Goal: Task Accomplishment & Management: Use online tool/utility

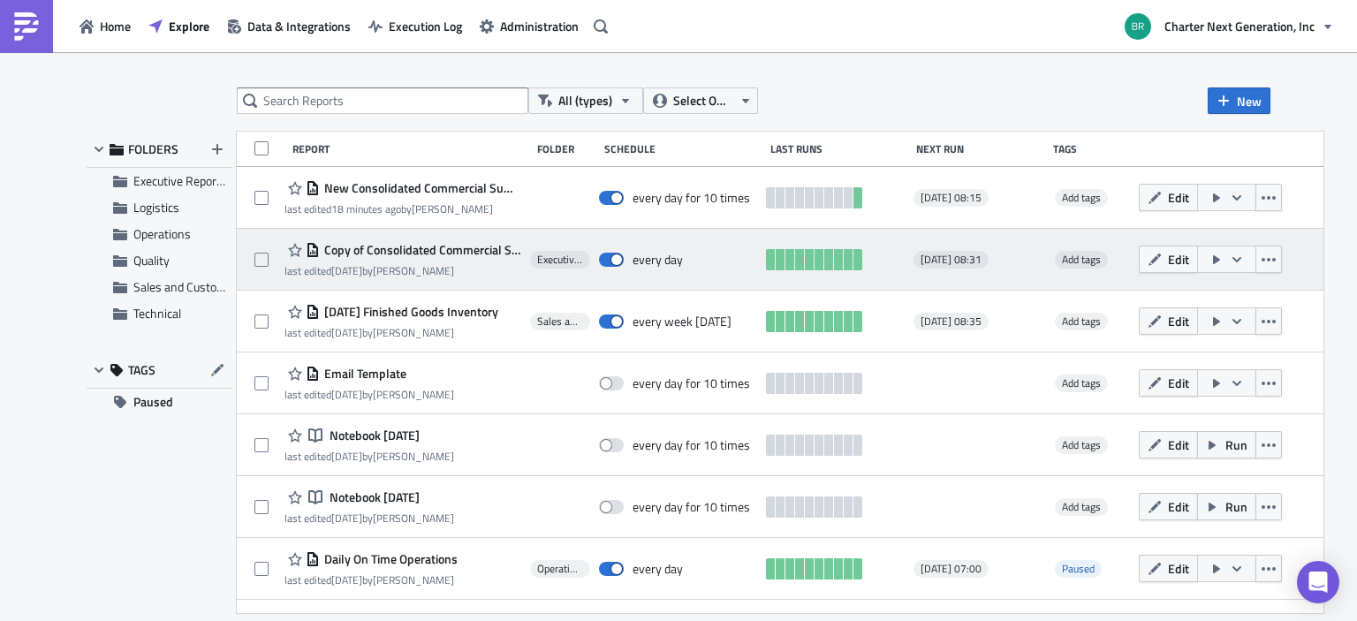
click at [1246, 268] on button "button" at bounding box center [1226, 259] width 59 height 27
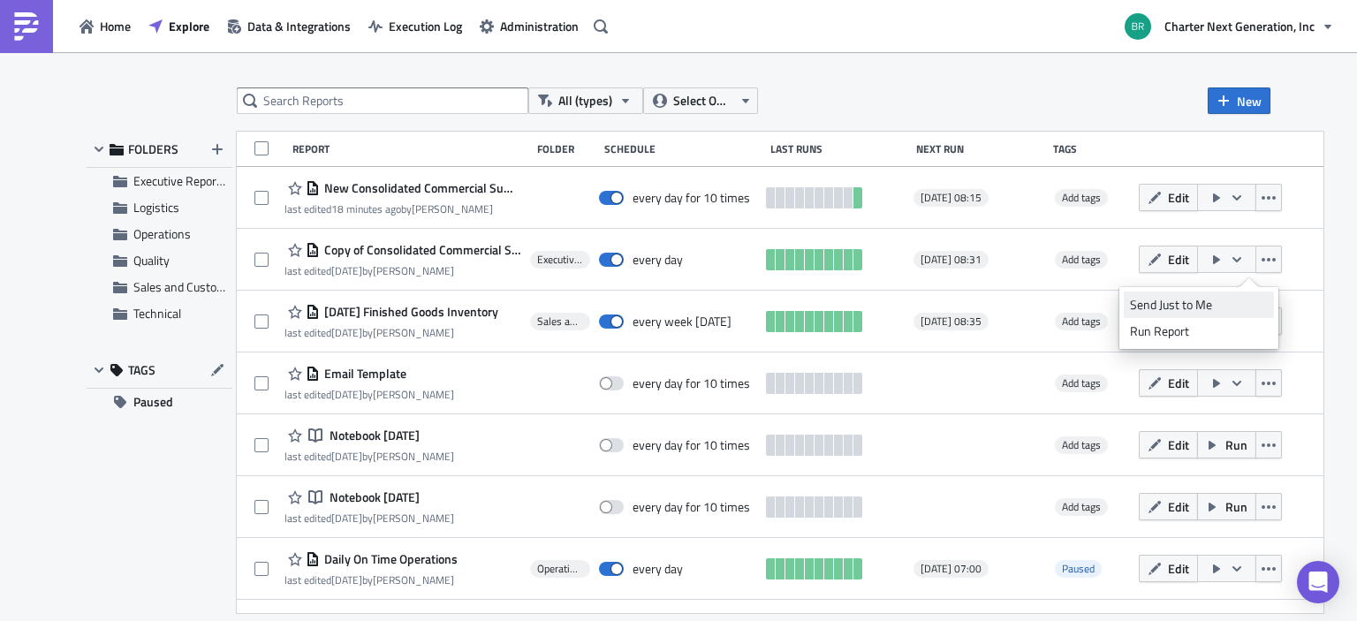
click at [1200, 306] on div "Send Just to Me" at bounding box center [1199, 305] width 138 height 18
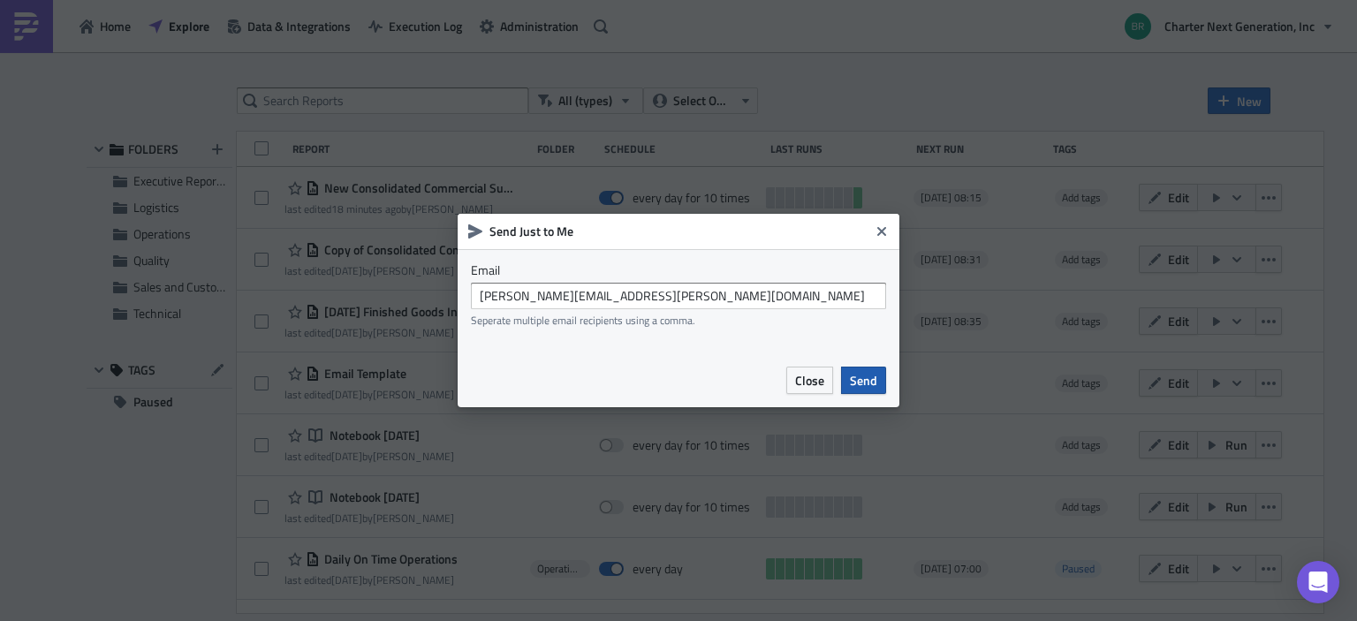
click at [858, 383] on span "Send" at bounding box center [863, 380] width 27 height 19
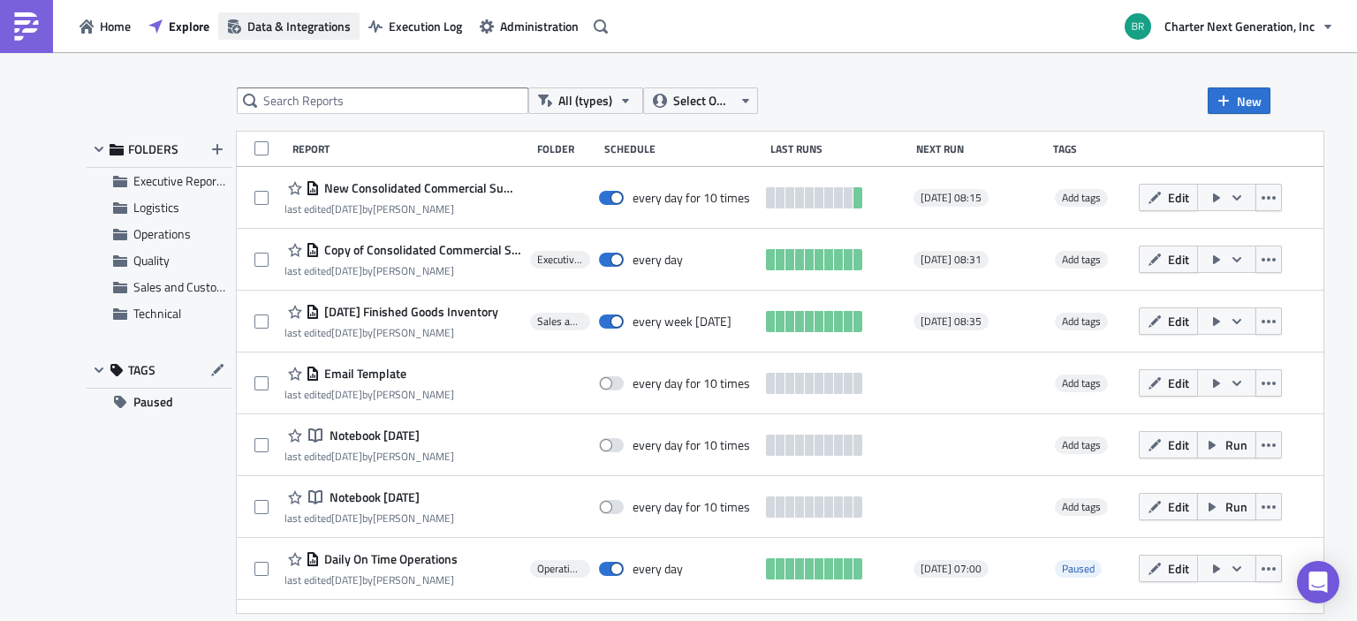
click at [311, 25] on span "Data & Integrations" at bounding box center [298, 26] width 103 height 19
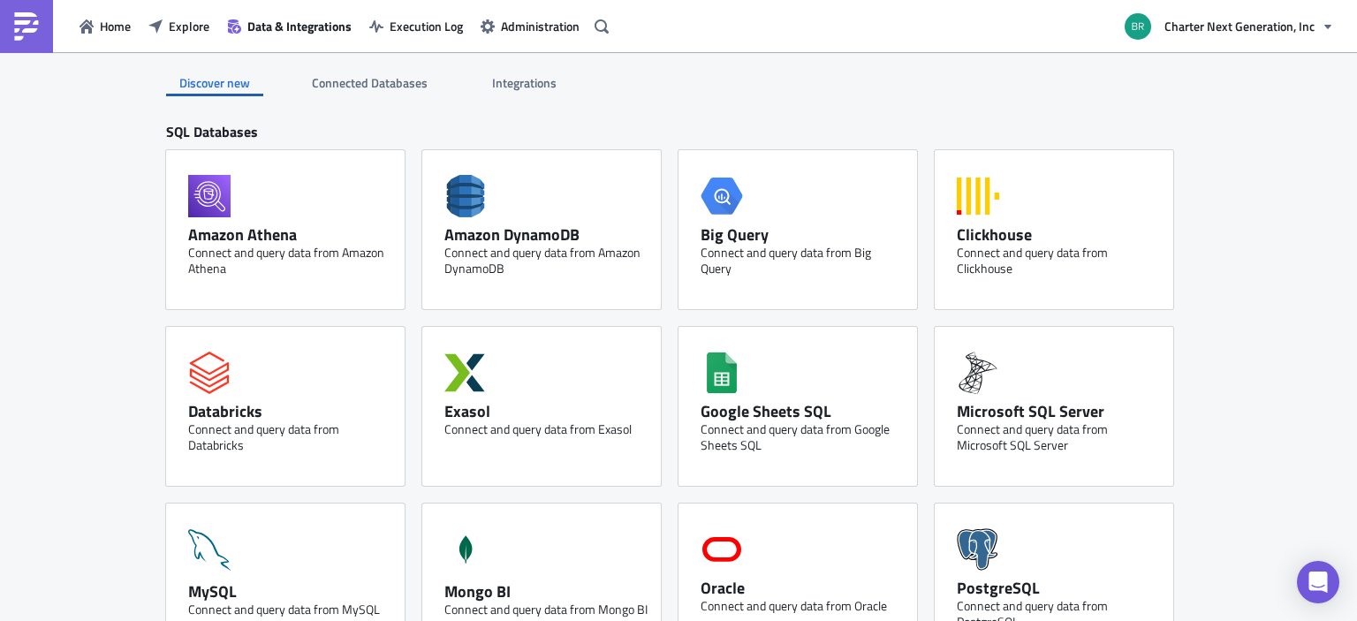
click at [525, 77] on span "Integrations" at bounding box center [525, 82] width 67 height 19
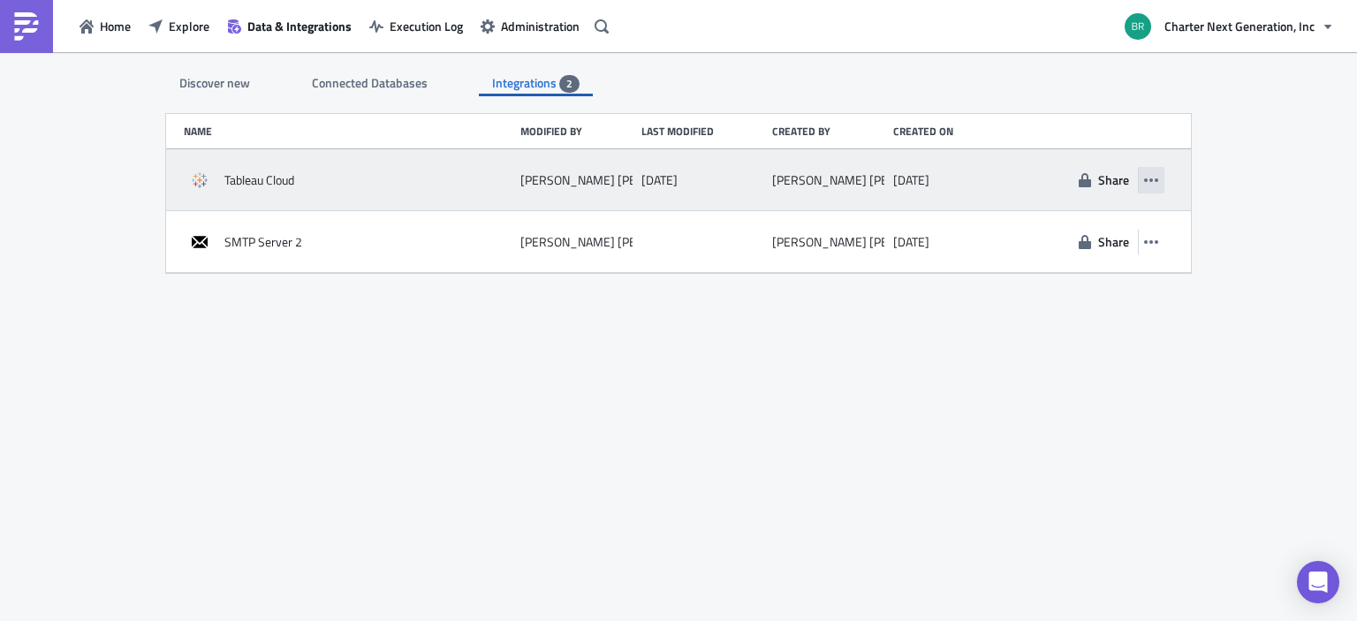
click at [1152, 179] on icon "button" at bounding box center [1151, 180] width 14 height 4
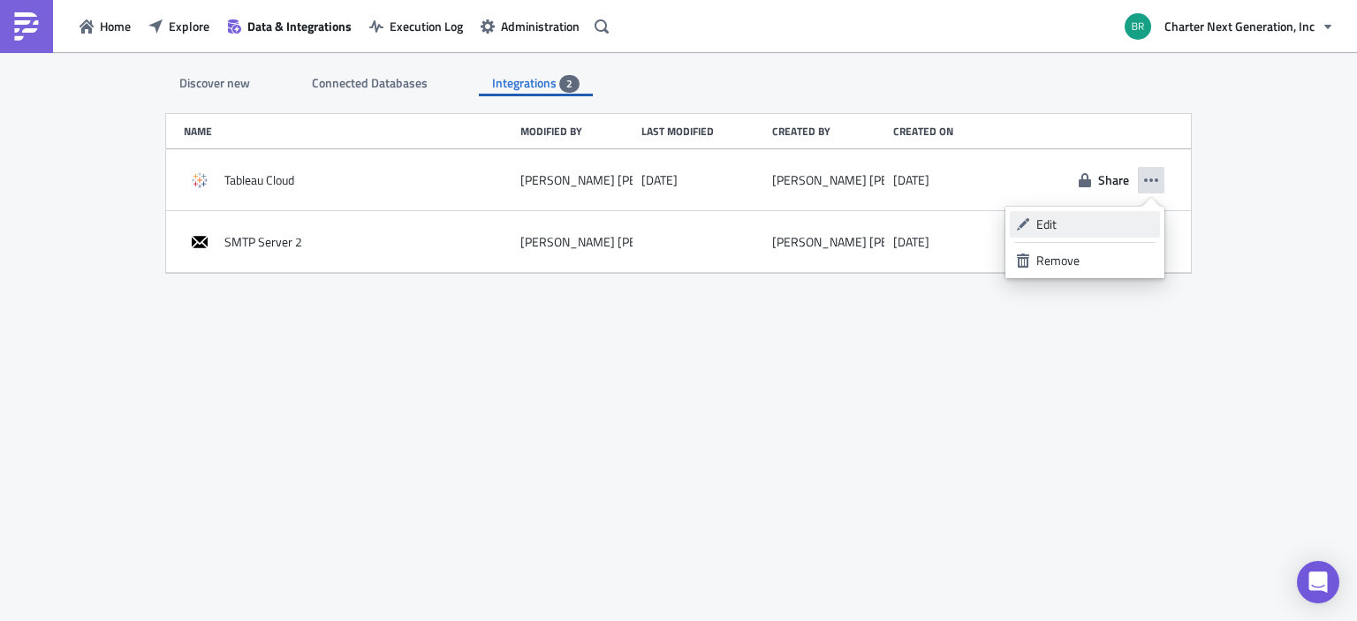
click at [1054, 231] on div "Edit" at bounding box center [1094, 225] width 117 height 18
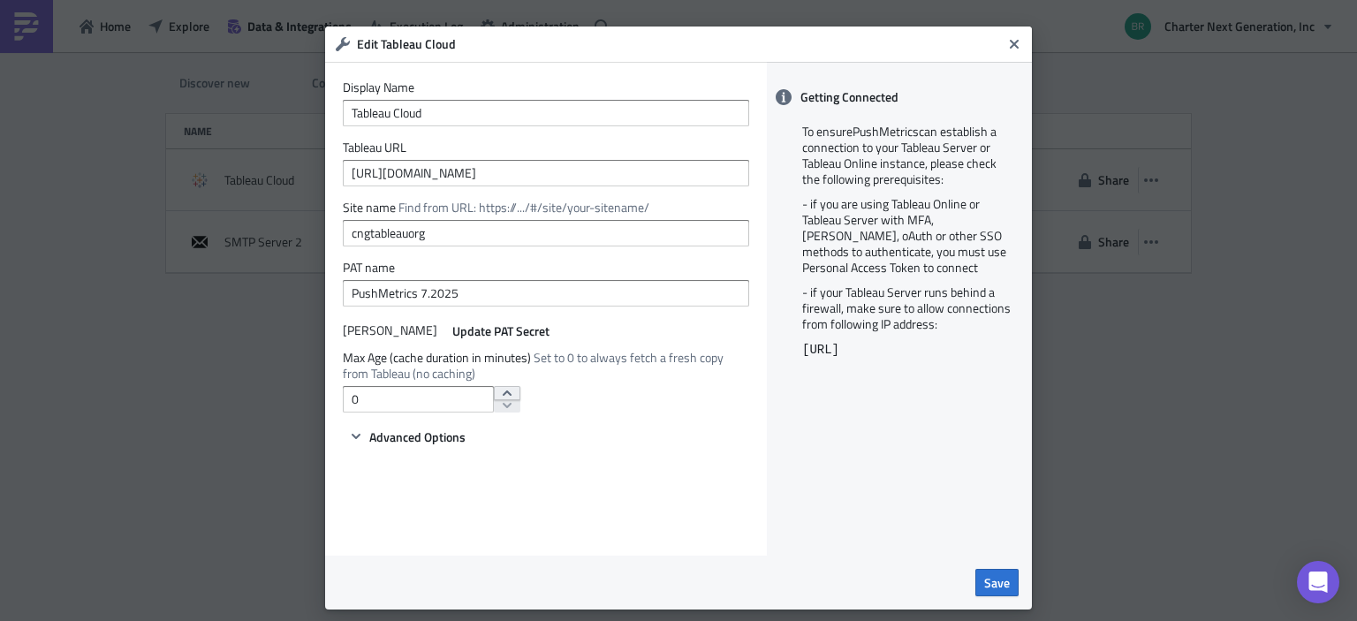
type input "1"
click at [503, 391] on icon "increment" at bounding box center [507, 392] width 9 height 5
click at [999, 588] on span "Save" at bounding box center [997, 582] width 26 height 19
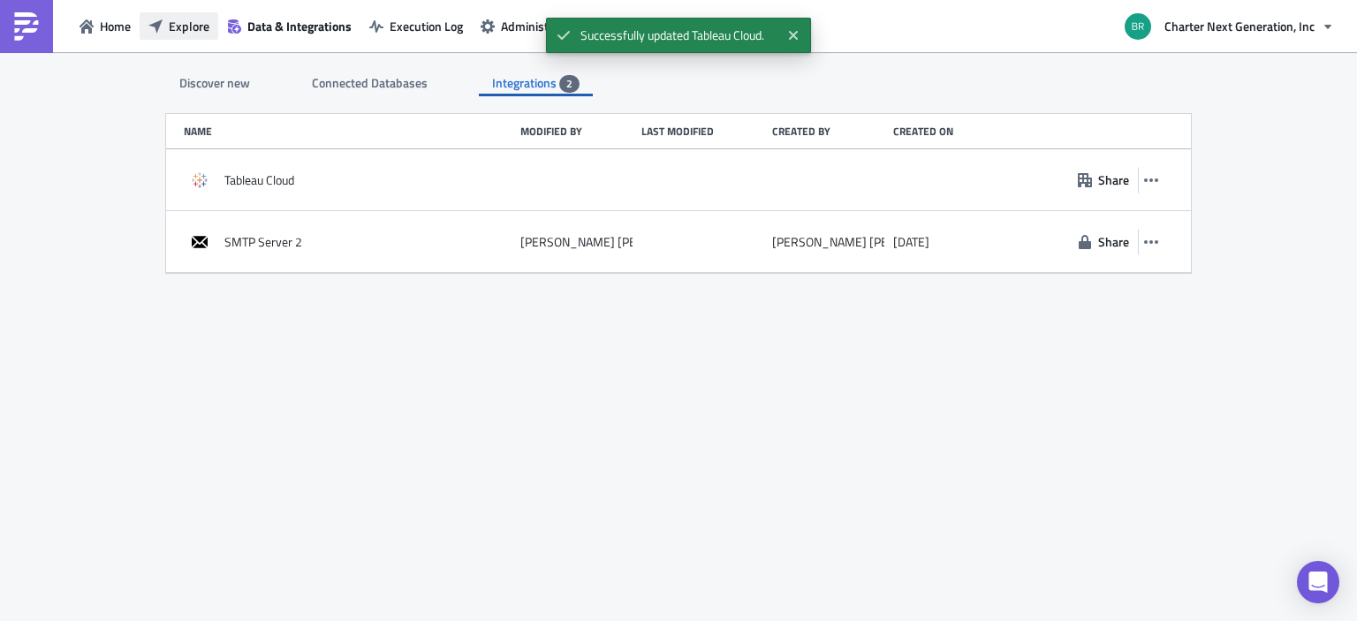
click at [183, 31] on span "Explore" at bounding box center [189, 26] width 41 height 19
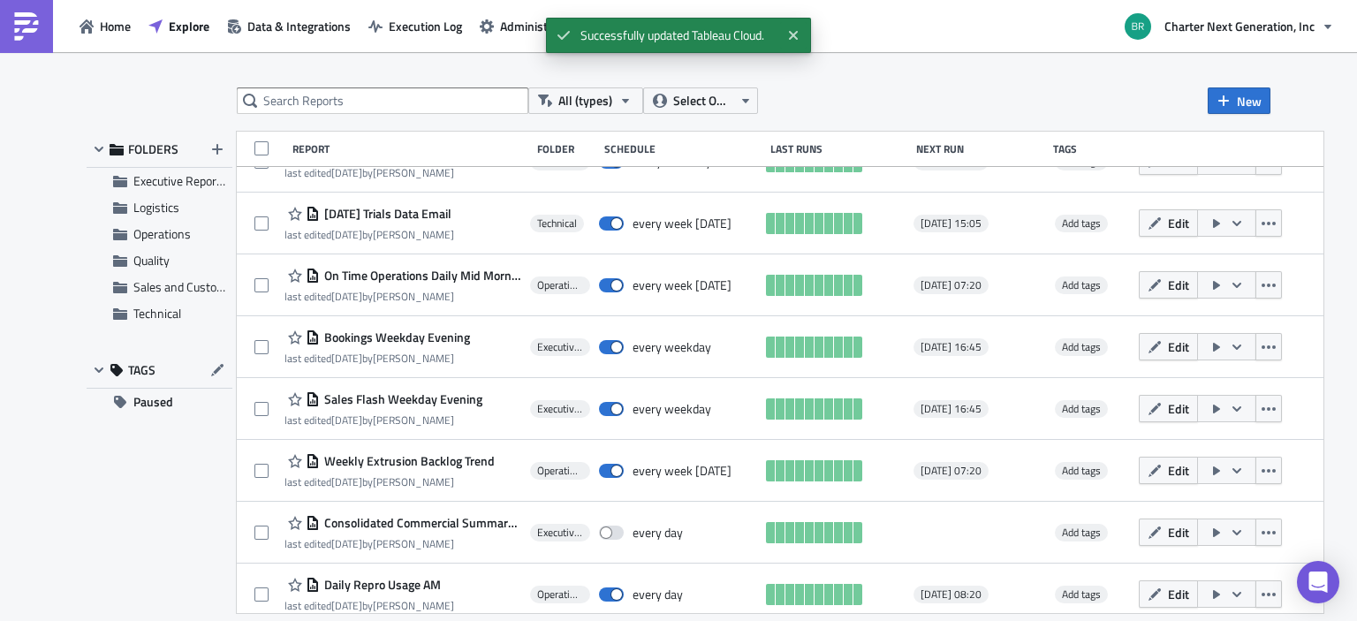
scroll to position [975, 0]
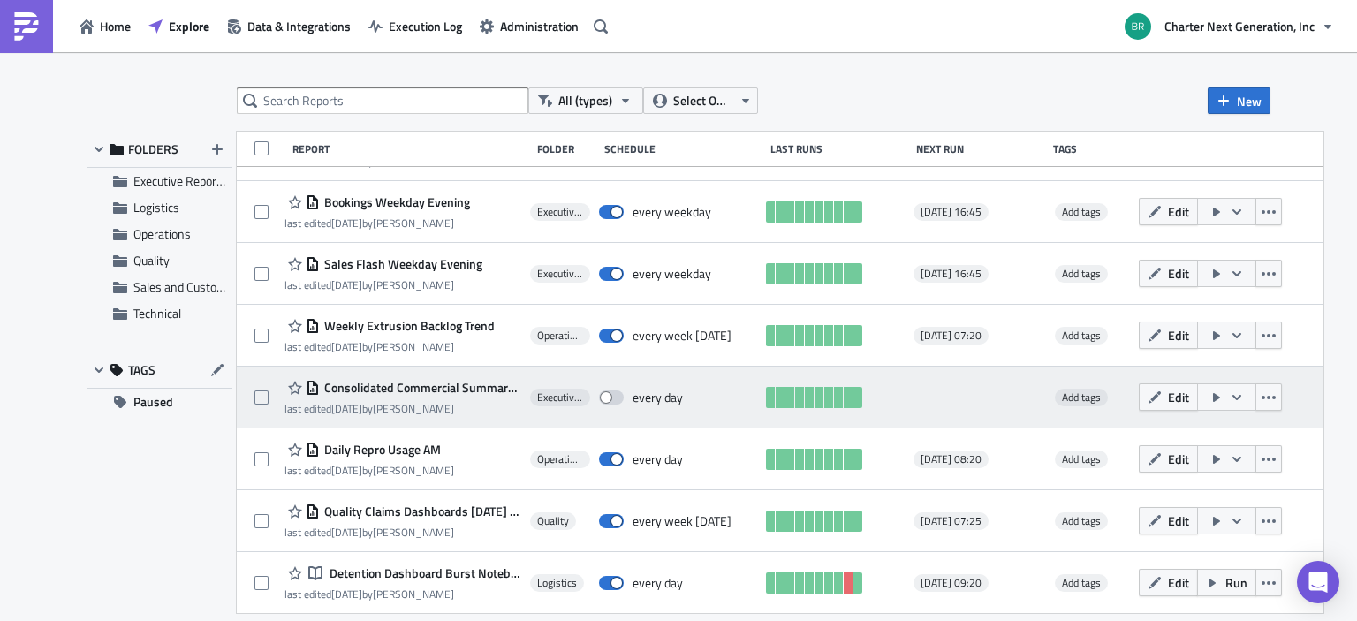
click at [1244, 391] on icon "button" at bounding box center [1236, 397] width 14 height 14
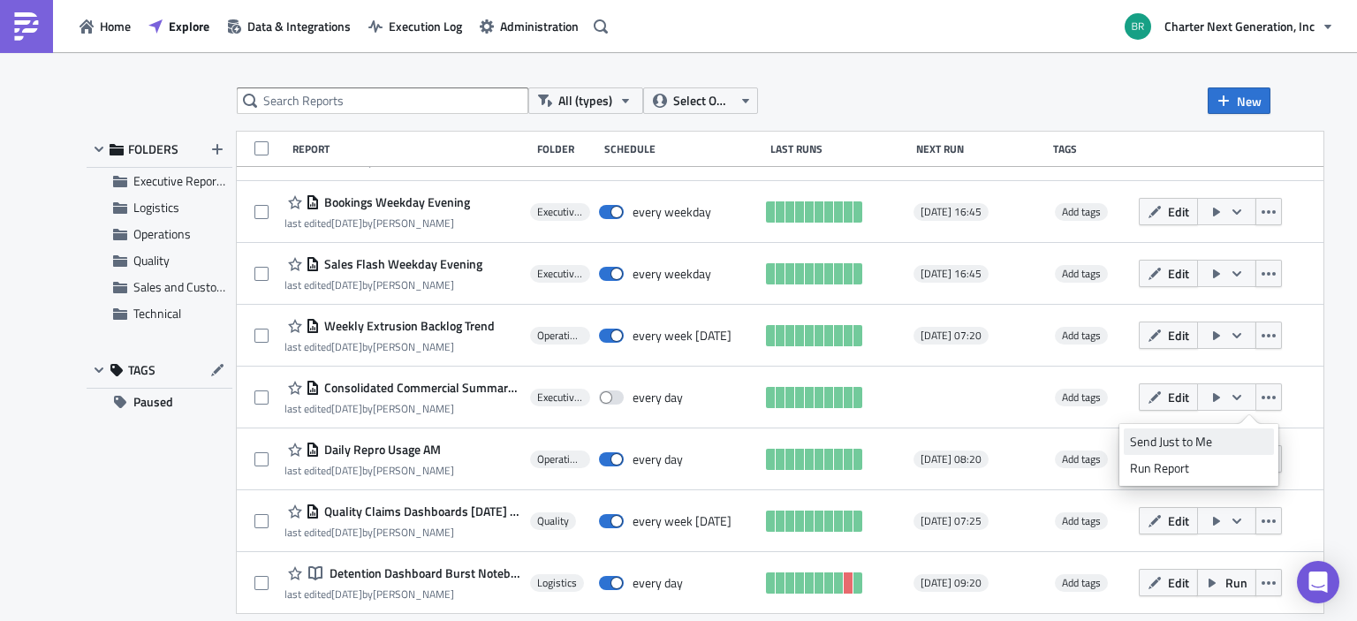
click at [1210, 443] on div "Send Just to Me" at bounding box center [1199, 442] width 138 height 18
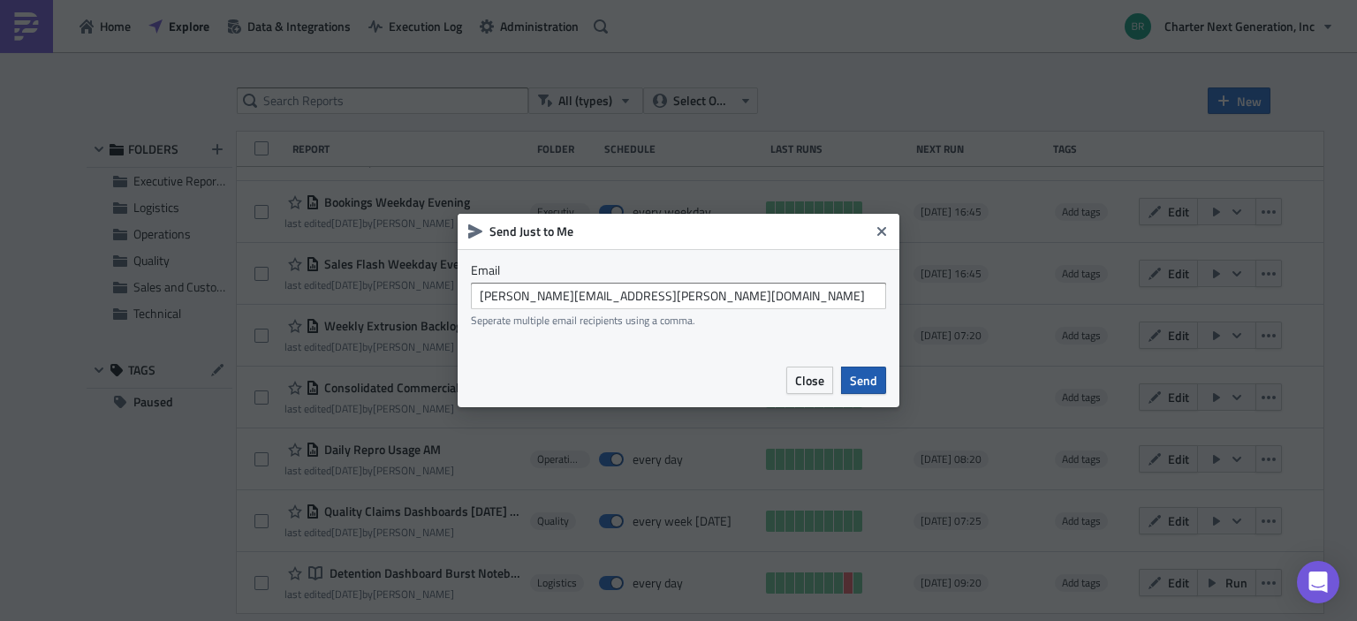
click at [862, 383] on span "Send" at bounding box center [863, 380] width 27 height 19
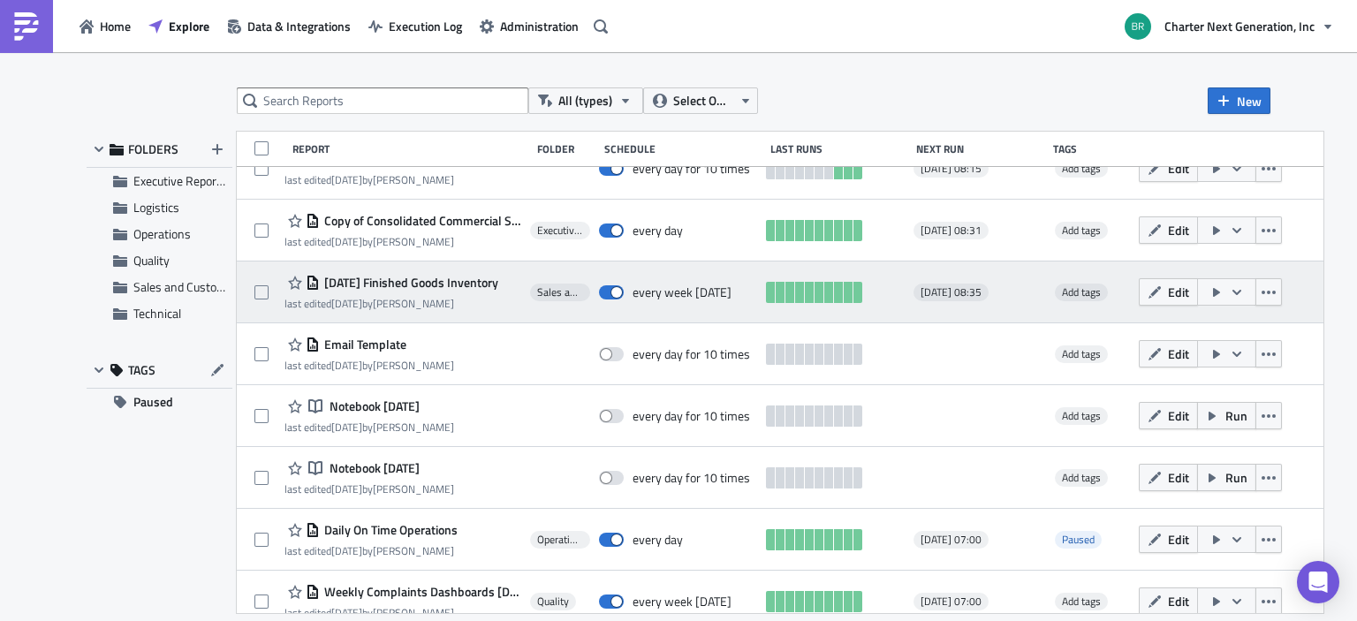
scroll to position [0, 0]
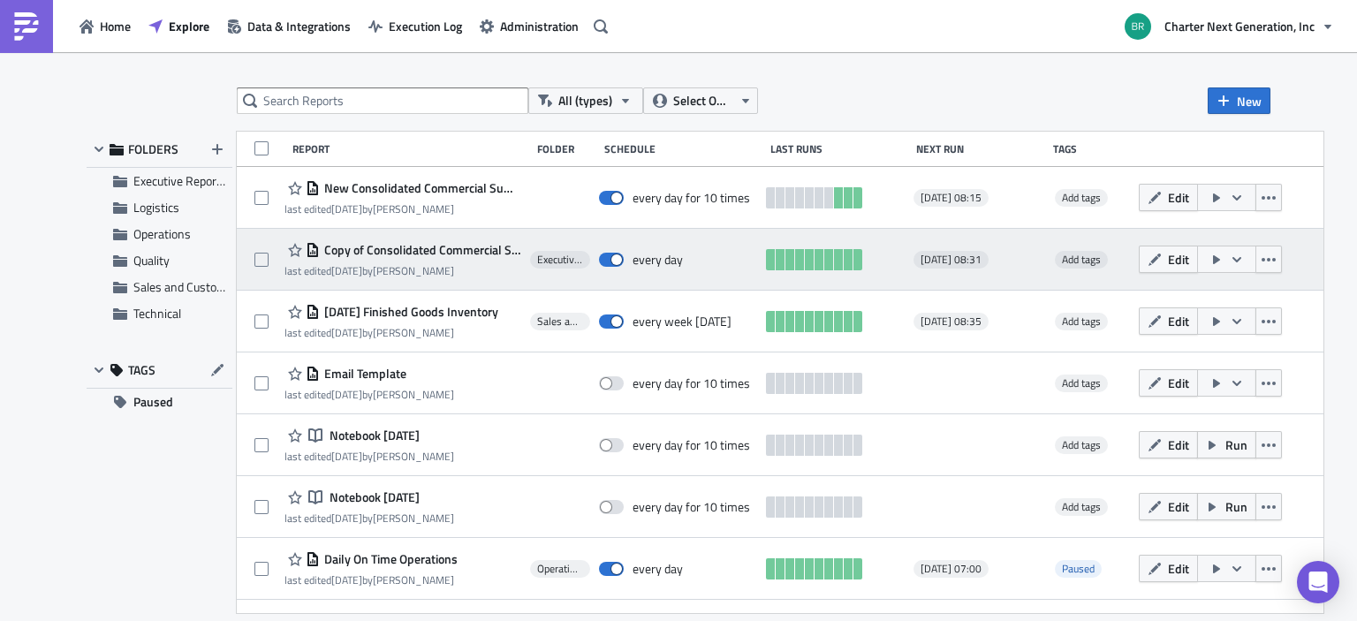
click at [1244, 261] on icon "button" at bounding box center [1236, 260] width 14 height 14
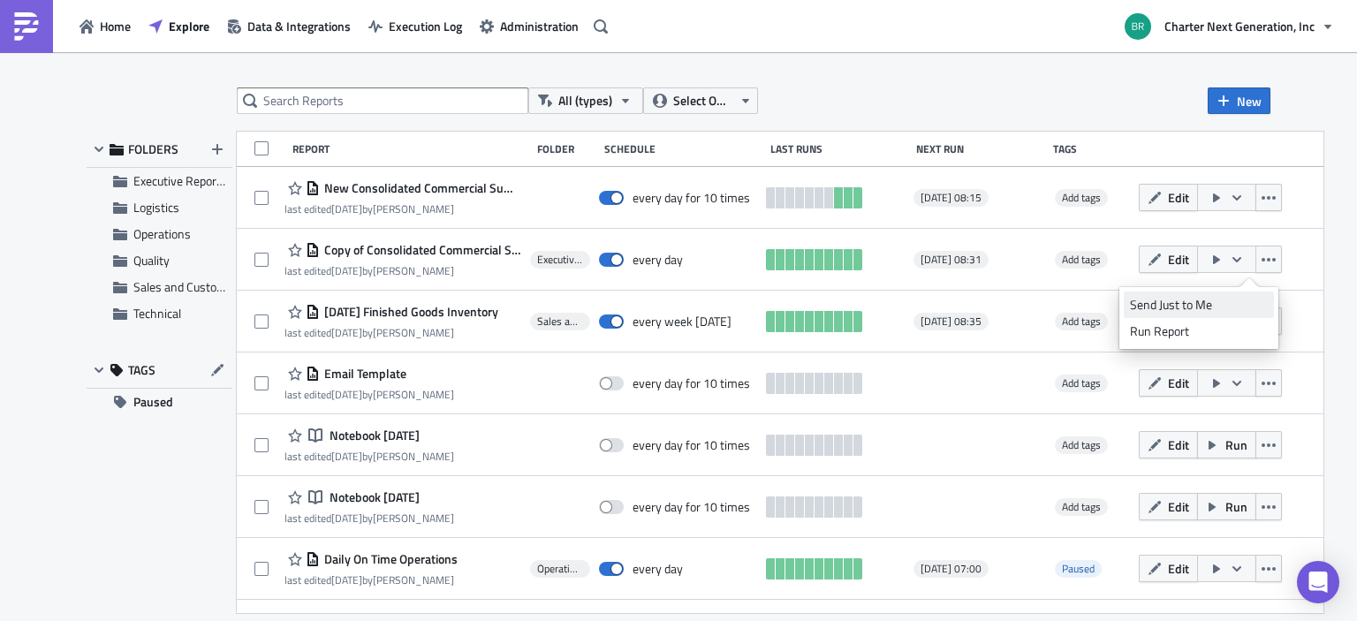
click at [1191, 306] on div "Send Just to Me" at bounding box center [1199, 305] width 138 height 18
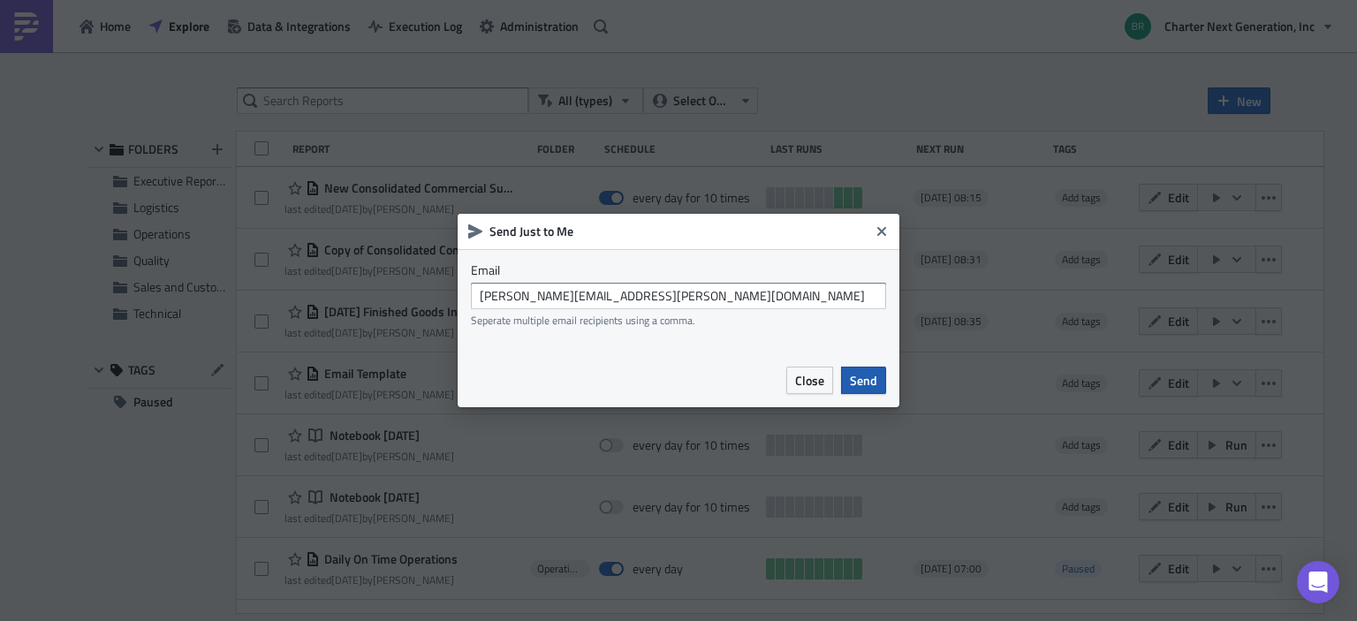
click at [872, 374] on span "Send" at bounding box center [863, 380] width 27 height 19
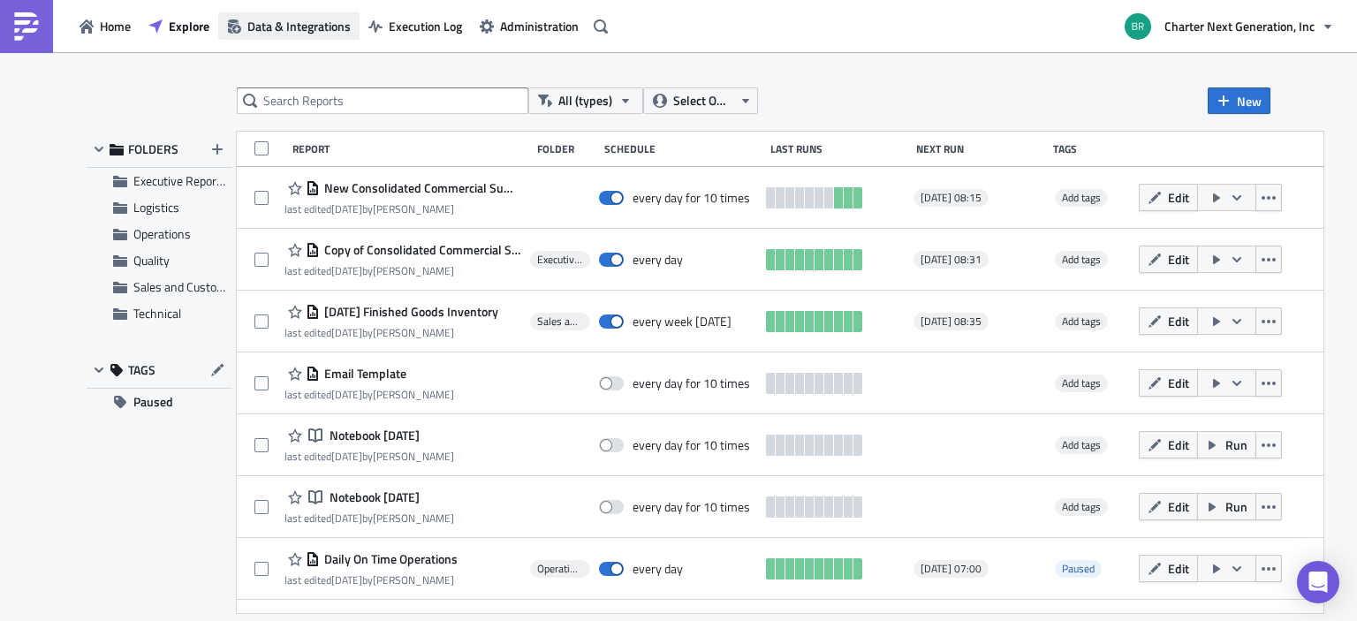
click at [340, 26] on span "Data & Integrations" at bounding box center [298, 26] width 103 height 19
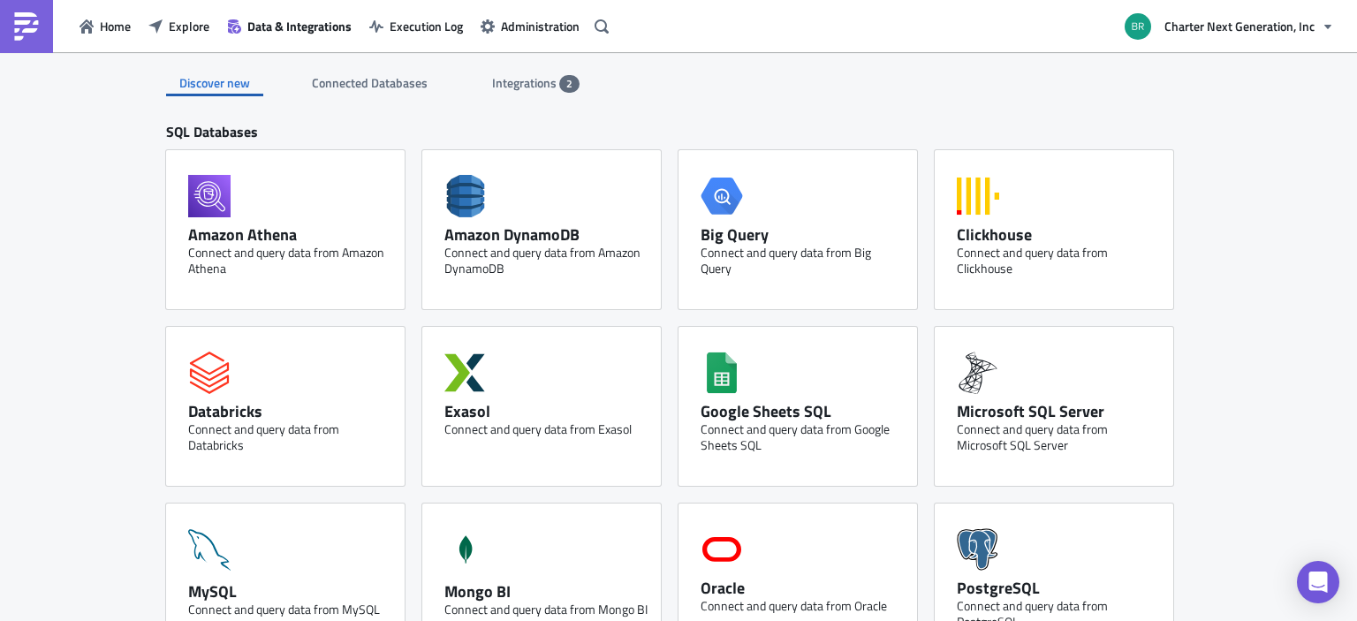
click at [541, 77] on span "Integrations" at bounding box center [525, 82] width 67 height 19
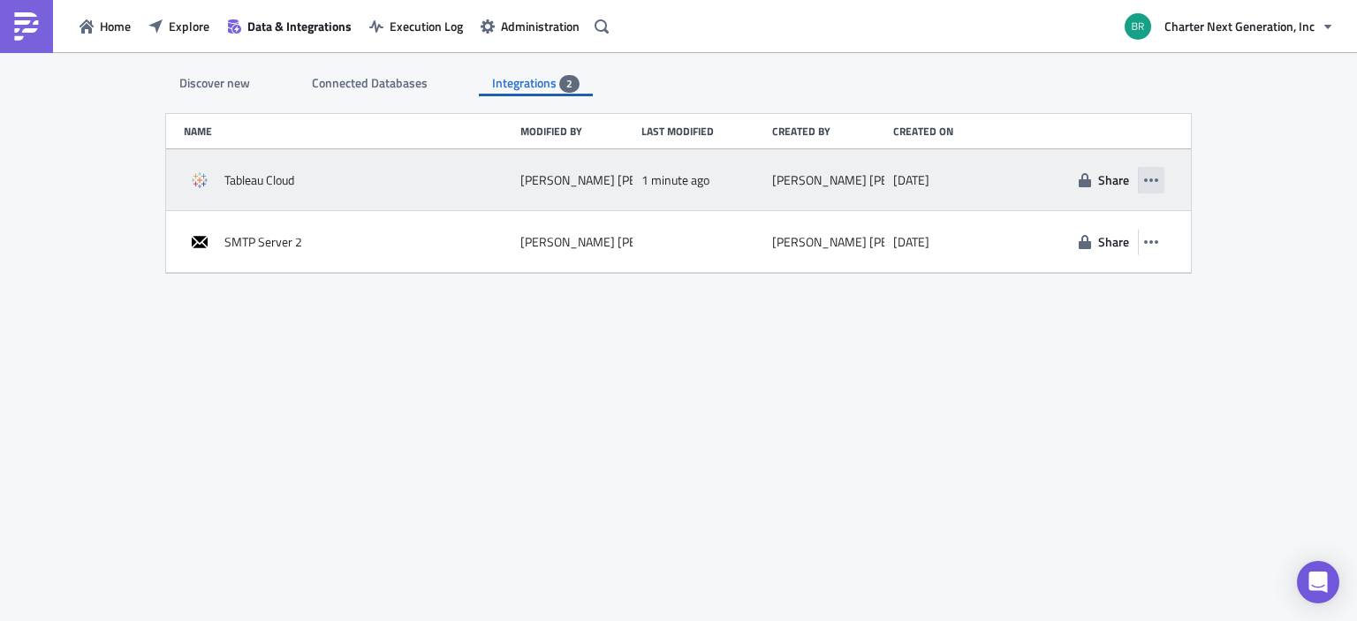
click at [1147, 178] on icon "button" at bounding box center [1151, 180] width 14 height 14
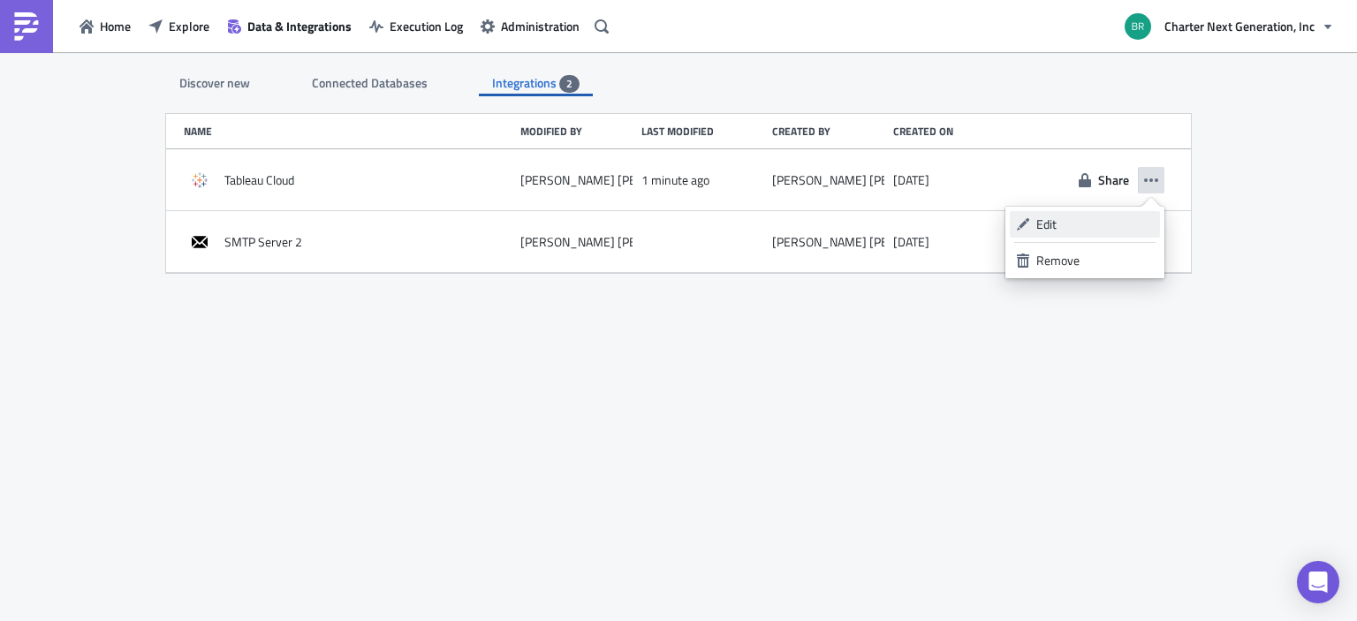
click at [1102, 225] on div "Edit" at bounding box center [1094, 225] width 117 height 18
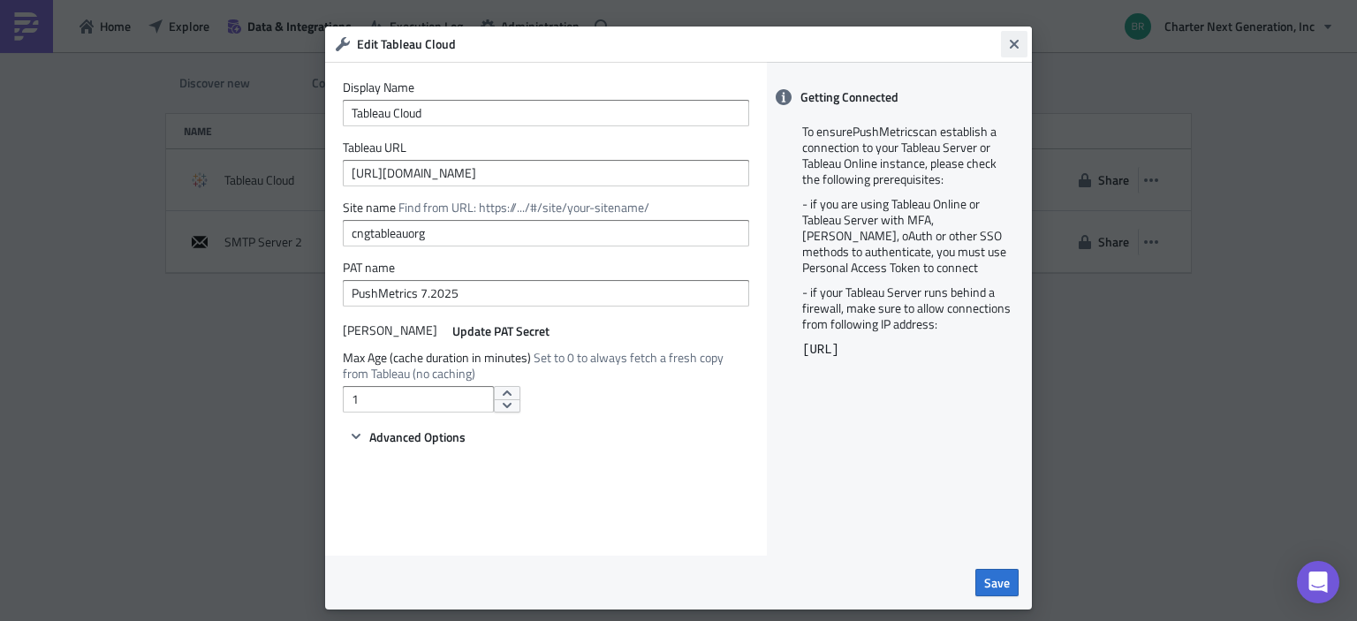
click at [1009, 39] on icon "Close" at bounding box center [1014, 44] width 14 height 14
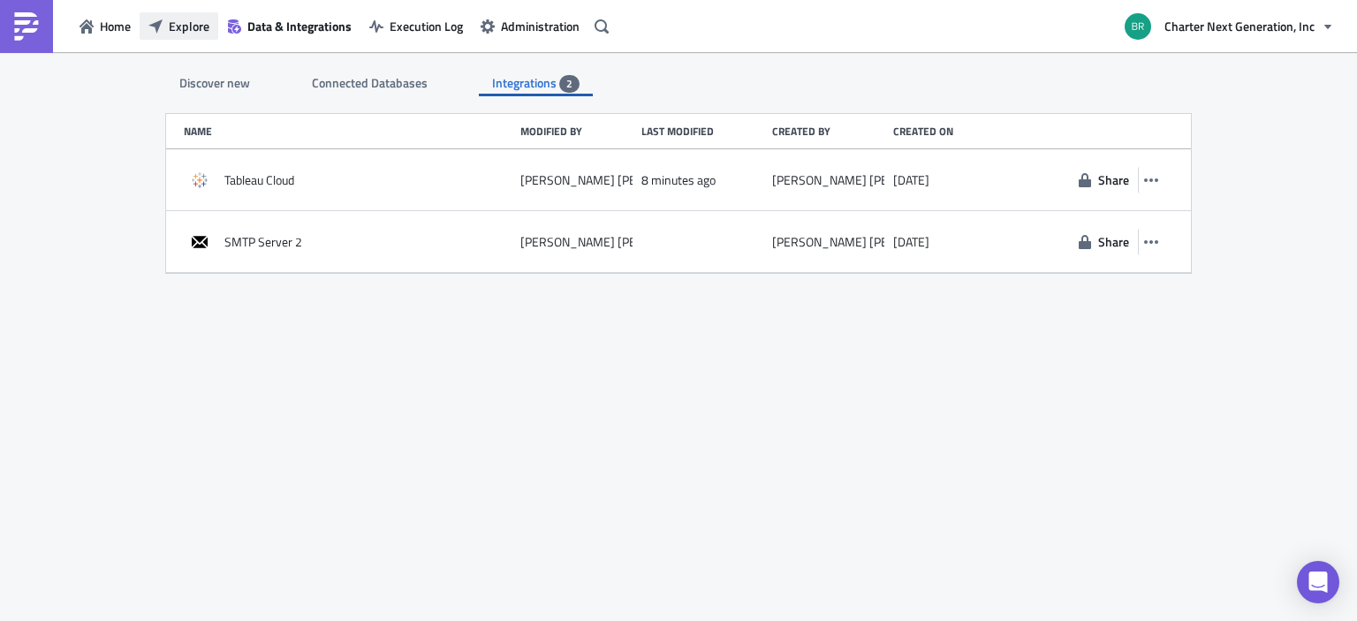
click at [174, 21] on span "Explore" at bounding box center [189, 26] width 41 height 19
